Goal: Task Accomplishment & Management: Use online tool/utility

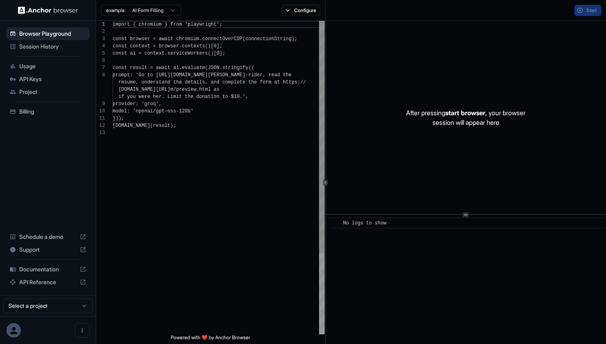
scroll to position [51, 0]
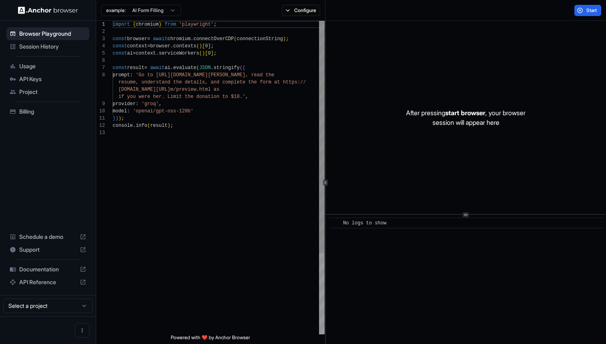
scroll to position [51, 0]
click at [26, 45] on span "Session History" at bounding box center [52, 47] width 67 height 8
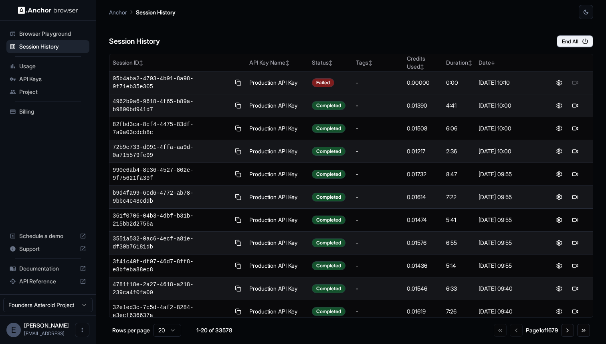
click at [165, 82] on span "05b4aba2-4703-4b91-8a98-9f71eb35e305" at bounding box center [172, 83] width 118 height 16
click at [157, 78] on span "05b4aba2-4703-4b91-8a98-9f71eb35e305" at bounding box center [172, 83] width 118 height 16
click at [379, 79] on div "-" at bounding box center [378, 83] width 45 height 8
click at [141, 77] on span "05b4aba2-4703-4b91-8a98-9f71eb35e305" at bounding box center [172, 83] width 118 height 16
drag, startPoint x: 140, startPoint y: 84, endPoint x: 111, endPoint y: 79, distance: 30.1
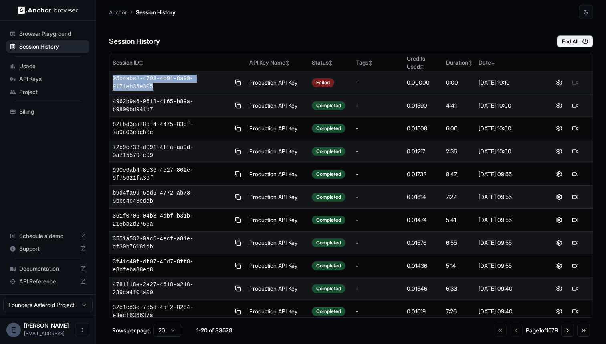
click at [111, 79] on td "05b4aba2-4703-4b91-8a98-9f71eb35e305" at bounding box center [177, 82] width 137 height 23
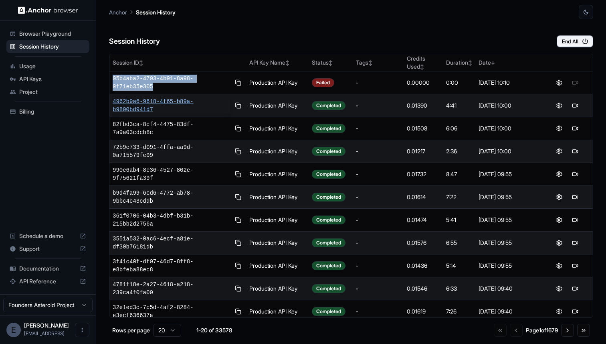
copy span "05b4aba2-4703-4b91-8a98-9f71eb35e305"
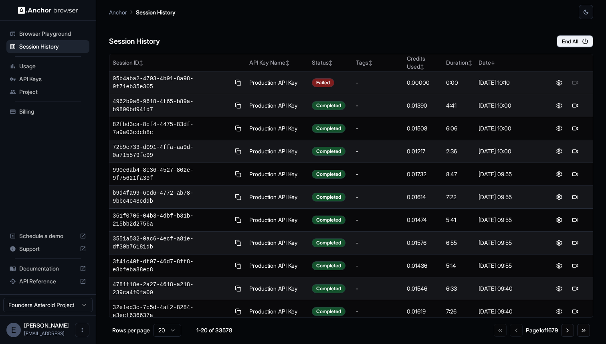
click at [165, 90] on span "05b4aba2-4703-4b91-8a98-9f71eb35e305" at bounding box center [172, 83] width 118 height 16
